Goal: Information Seeking & Learning: Learn about a topic

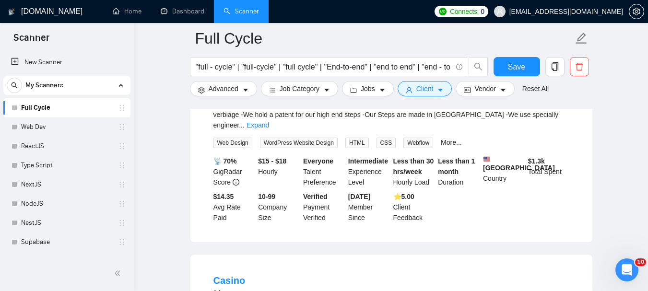
click at [45, 106] on link "Full Cycle" at bounding box center [66, 107] width 91 height 19
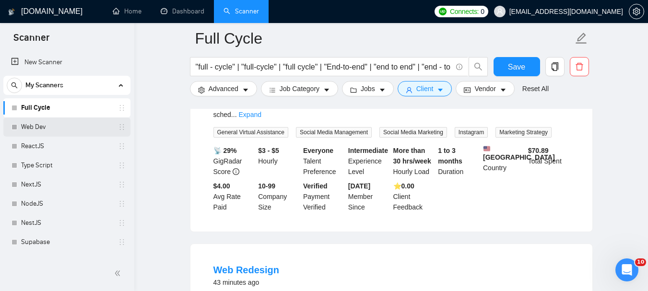
scroll to position [384, 0]
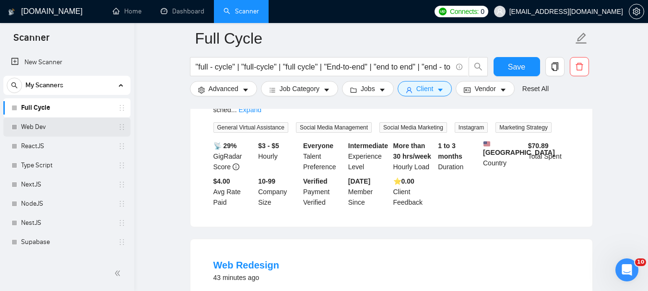
click at [39, 123] on link "Web Dev" at bounding box center [66, 127] width 91 height 19
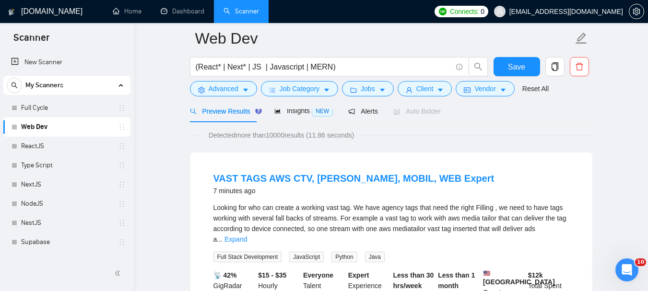
scroll to position [48, 0]
click at [424, 139] on div "Detected more than 10000 results (11.86 seconds)" at bounding box center [391, 135] width 403 height 11
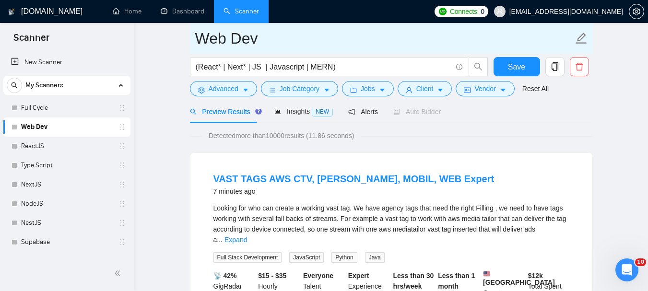
click at [332, 35] on input "Web Dev" at bounding box center [384, 38] width 378 height 24
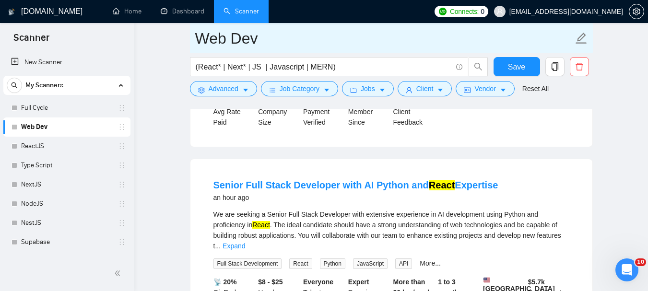
scroll to position [288, 0]
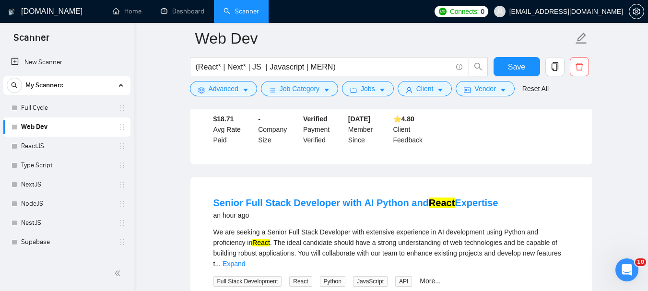
scroll to position [240, 0]
click at [316, 199] on link "Senior Full Stack Developer with AI Python and React Expertise" at bounding box center [355, 203] width 285 height 11
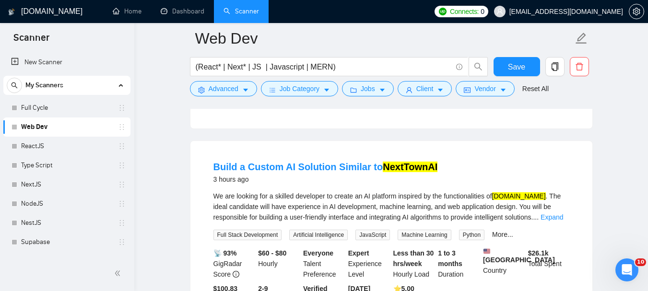
scroll to position [720, 0]
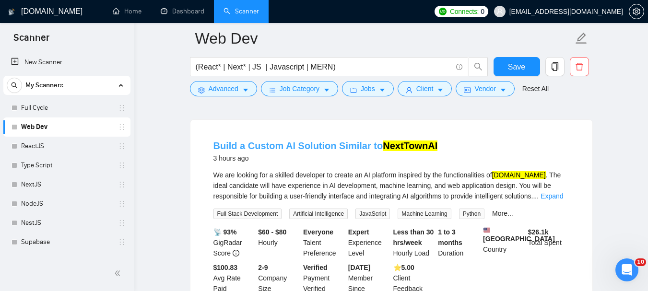
click at [300, 141] on link "Build a Custom AI Solution Similar to NextTownAI" at bounding box center [325, 146] width 224 height 11
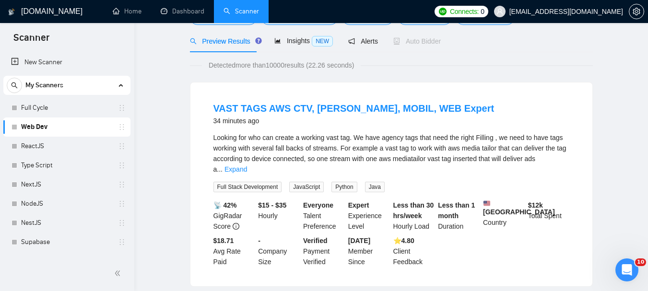
scroll to position [0, 0]
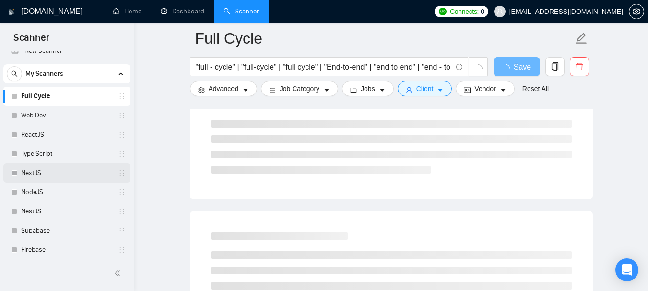
scroll to position [15, 0]
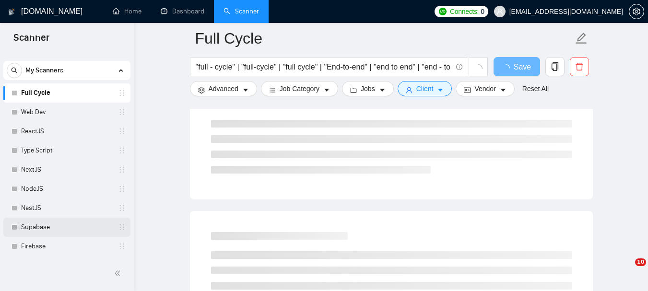
click at [34, 226] on link "Supabase" at bounding box center [66, 227] width 91 height 19
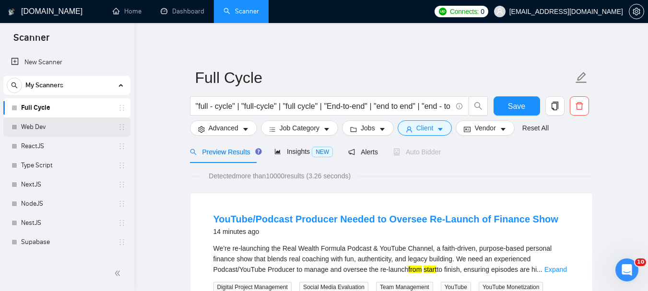
click at [66, 129] on link "Web Dev" at bounding box center [66, 127] width 91 height 19
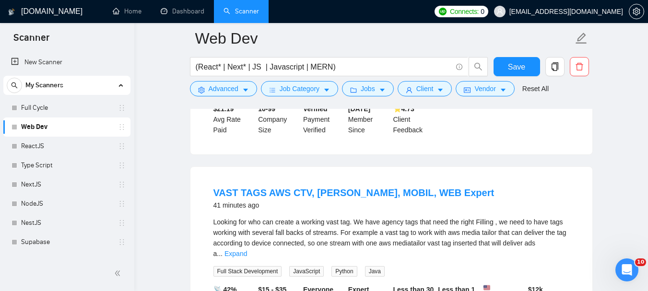
scroll to position [48, 0]
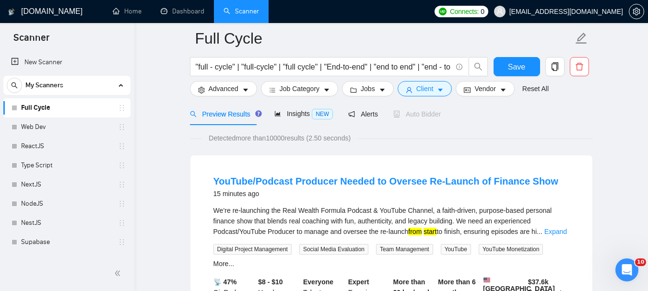
scroll to position [96, 0]
